Goal: Task Accomplishment & Management: Manage account settings

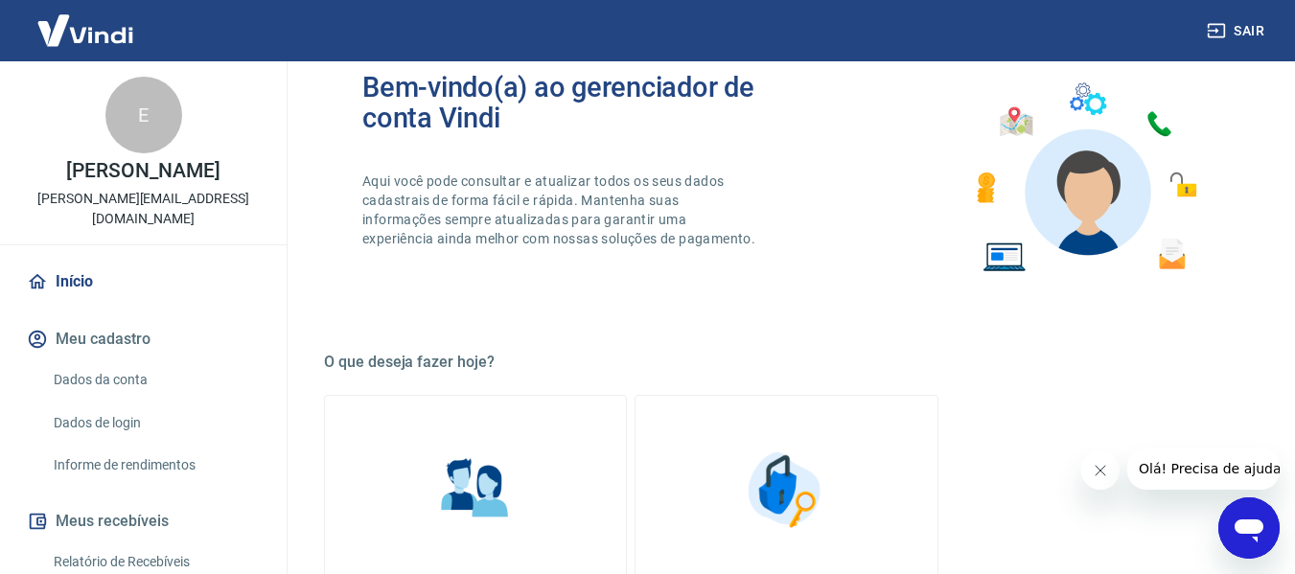
scroll to position [77, 0]
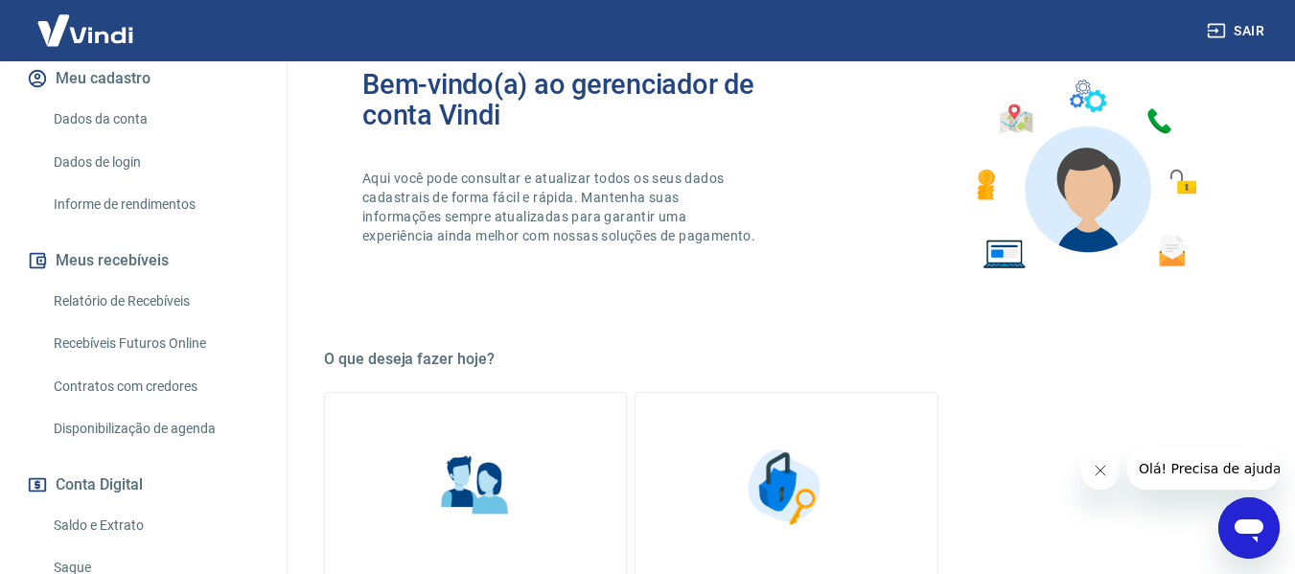
scroll to position [263, 0]
click at [59, 504] on link "Saldo e Extrato" at bounding box center [155, 523] width 218 height 39
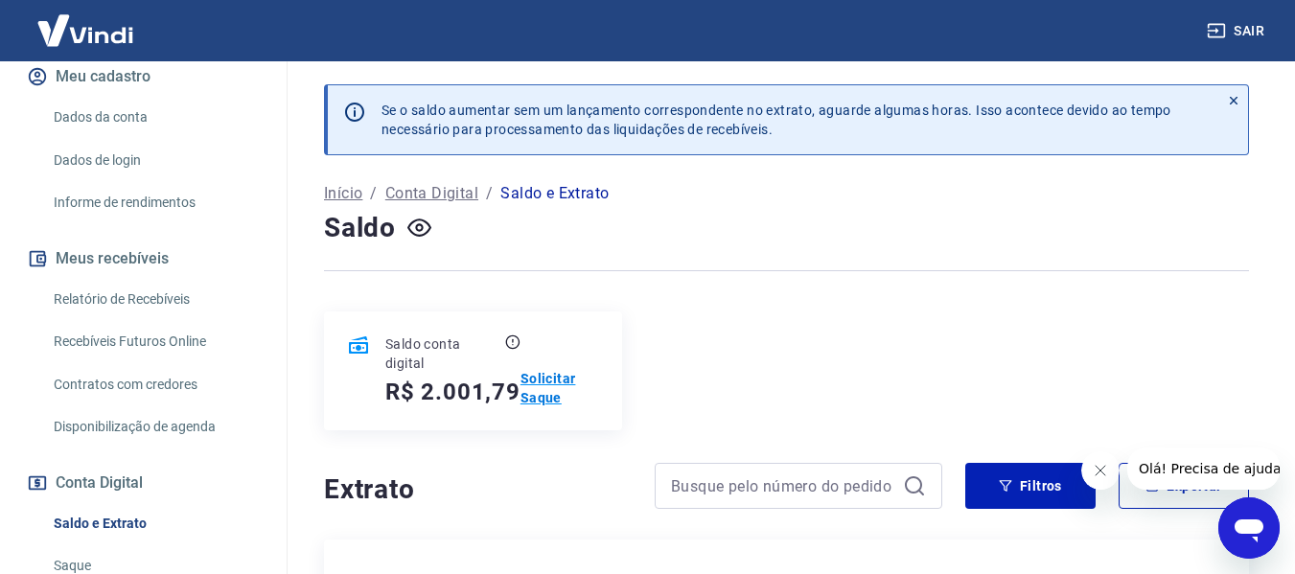
click at [547, 399] on p "Solicitar Saque" at bounding box center [559, 388] width 79 height 38
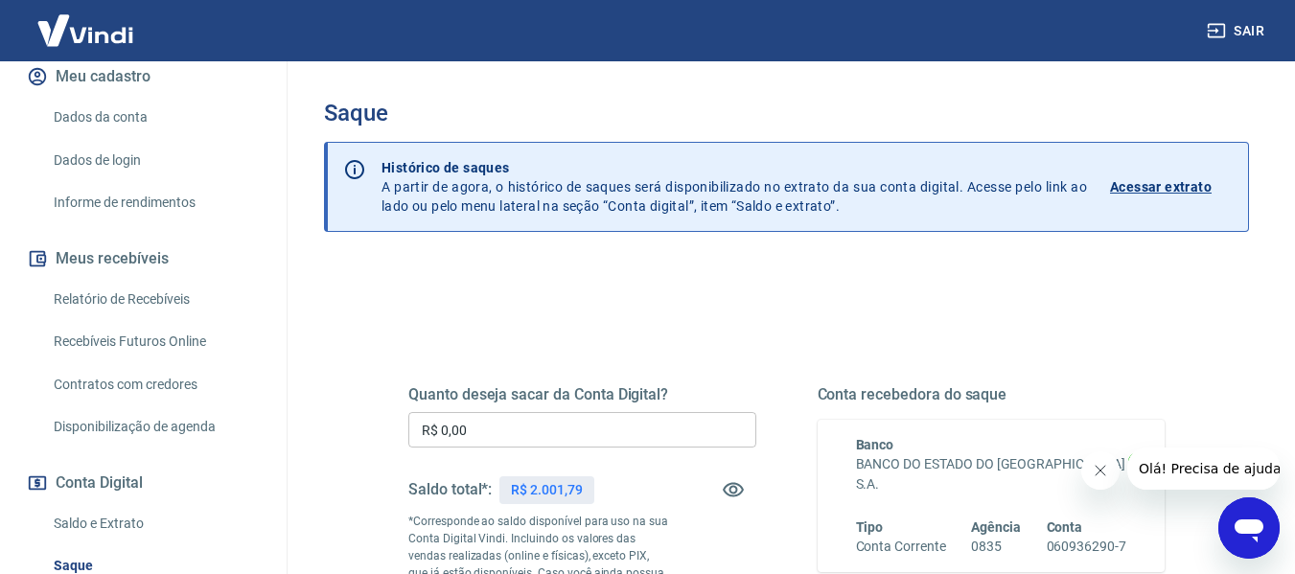
click at [525, 438] on input "R$ 0,00" at bounding box center [582, 429] width 348 height 35
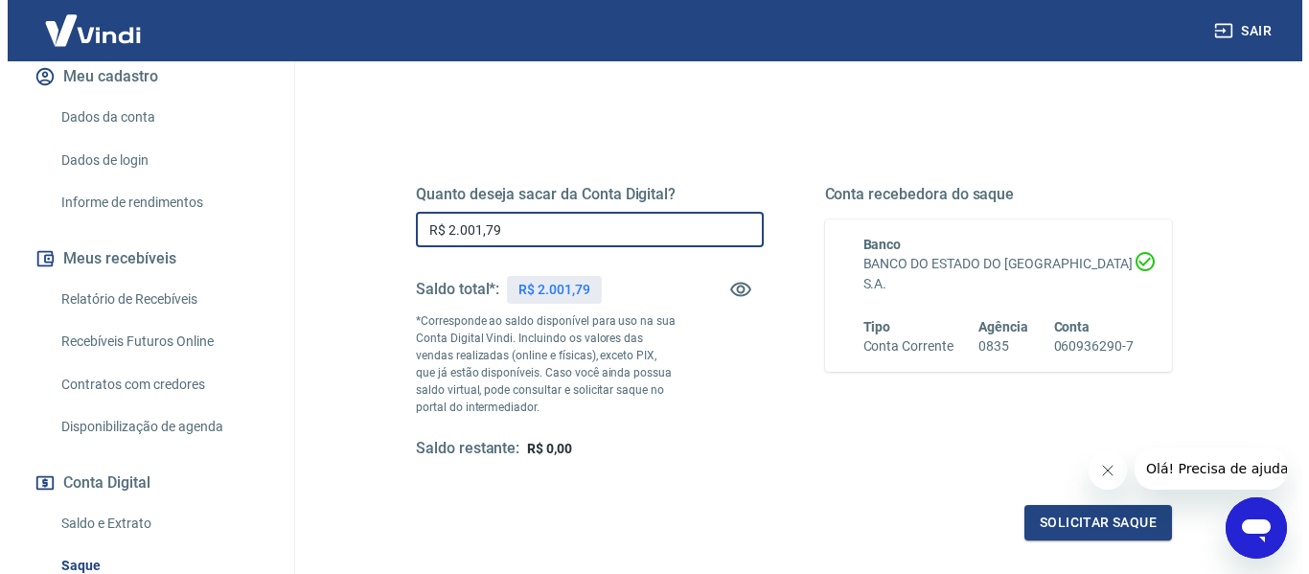
scroll to position [202, 0]
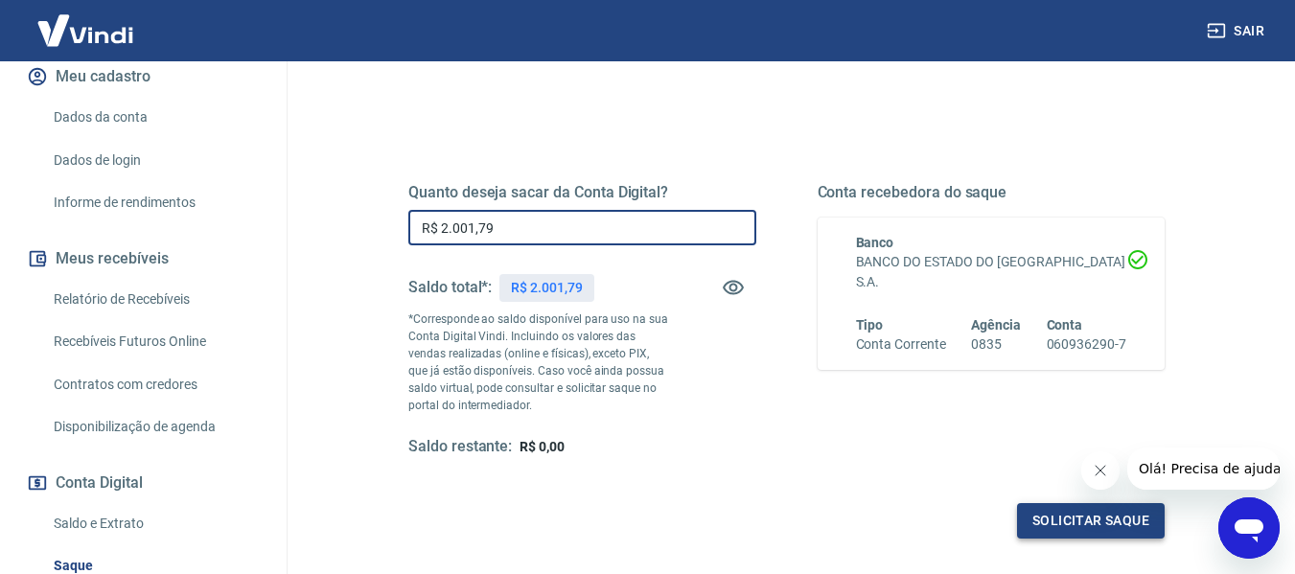
type input "R$ 2.001,79"
click at [1069, 518] on button "Solicitar saque" at bounding box center [1091, 520] width 148 height 35
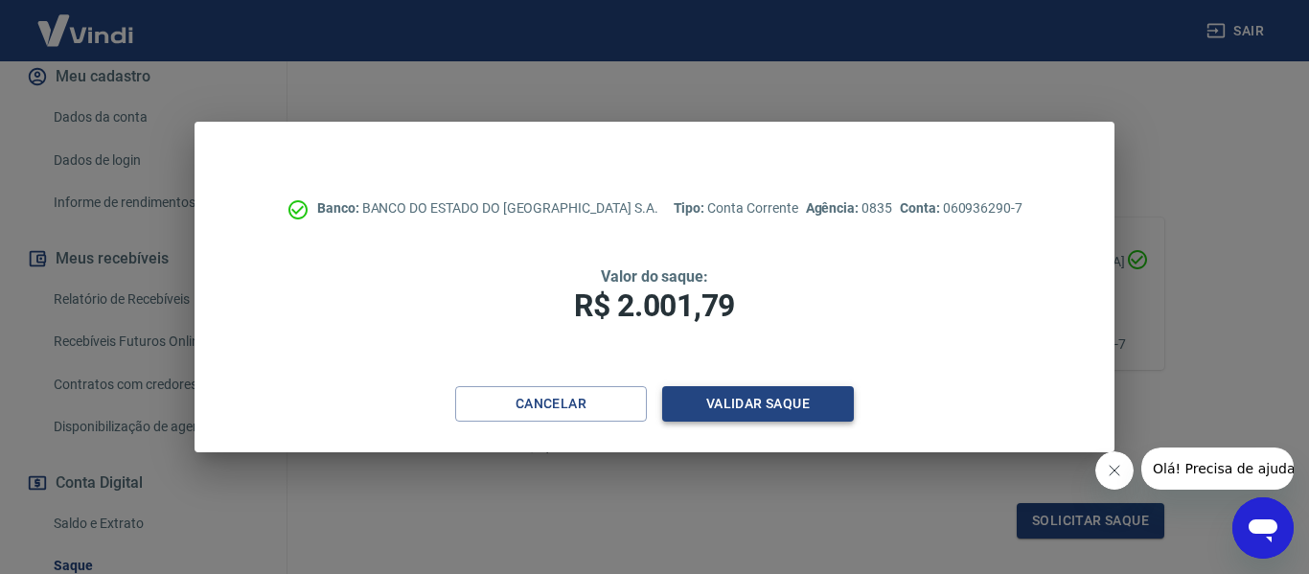
click at [720, 409] on button "Validar saque" at bounding box center [758, 403] width 192 height 35
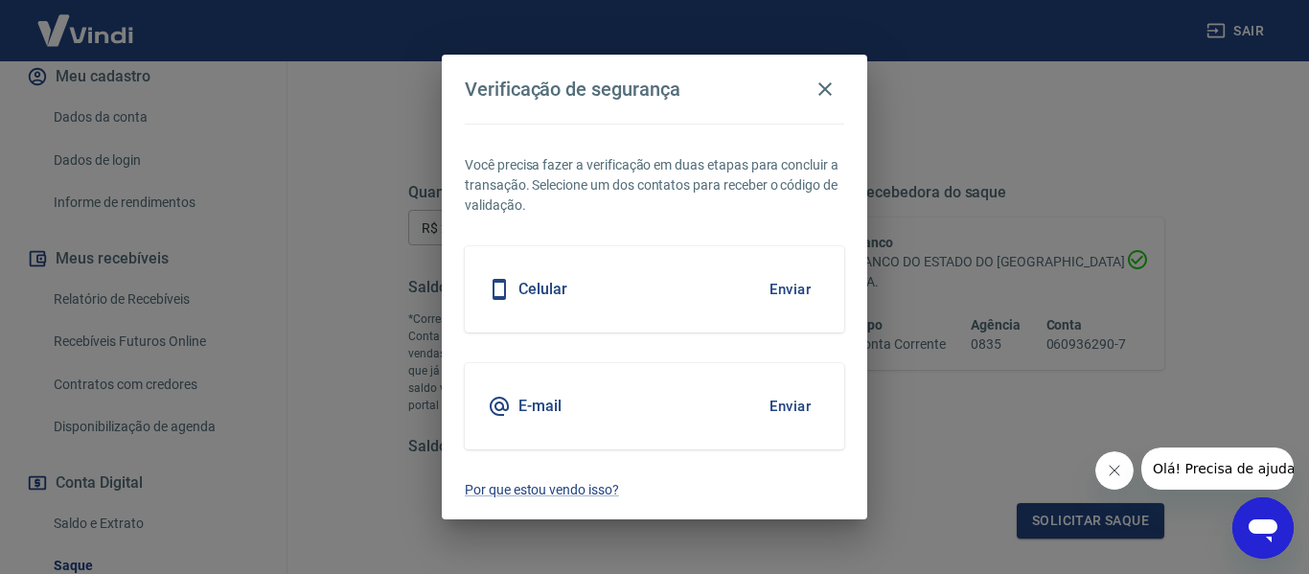
click at [787, 409] on button "Enviar" at bounding box center [790, 406] width 62 height 40
